Goal: Information Seeking & Learning: Check status

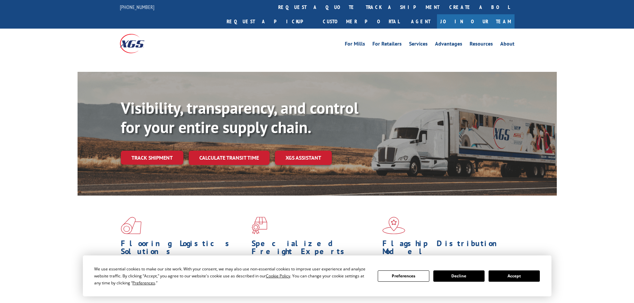
click at [492, 273] on button "Accept" at bounding box center [514, 276] width 51 height 11
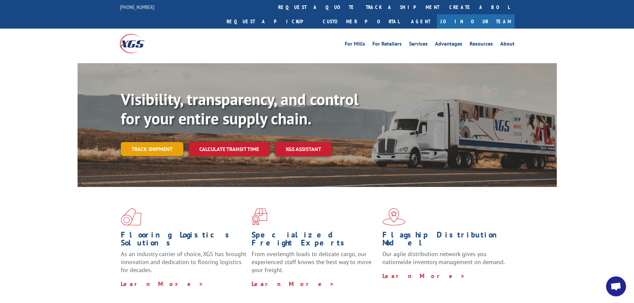
click at [153, 142] on link "Track shipment" at bounding box center [152, 149] width 63 height 14
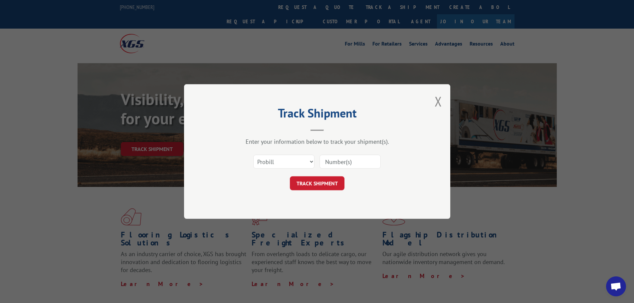
click at [340, 162] on input at bounding box center [349, 162] width 61 height 14
paste input "17479229"
type input "17479229"
click at [333, 180] on button "TRACK SHIPMENT" at bounding box center [317, 183] width 55 height 14
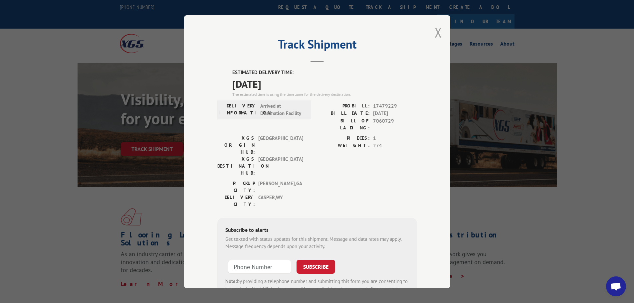
click at [435, 32] on button "Close modal" at bounding box center [438, 33] width 7 height 18
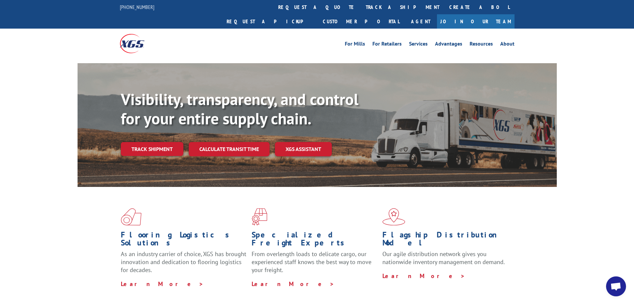
click at [551, 228] on div "Flooring Logistics Solutions As an industry carrier of choice, XGS has brought …" at bounding box center [317, 248] width 479 height 122
